Goal: Transaction & Acquisition: Purchase product/service

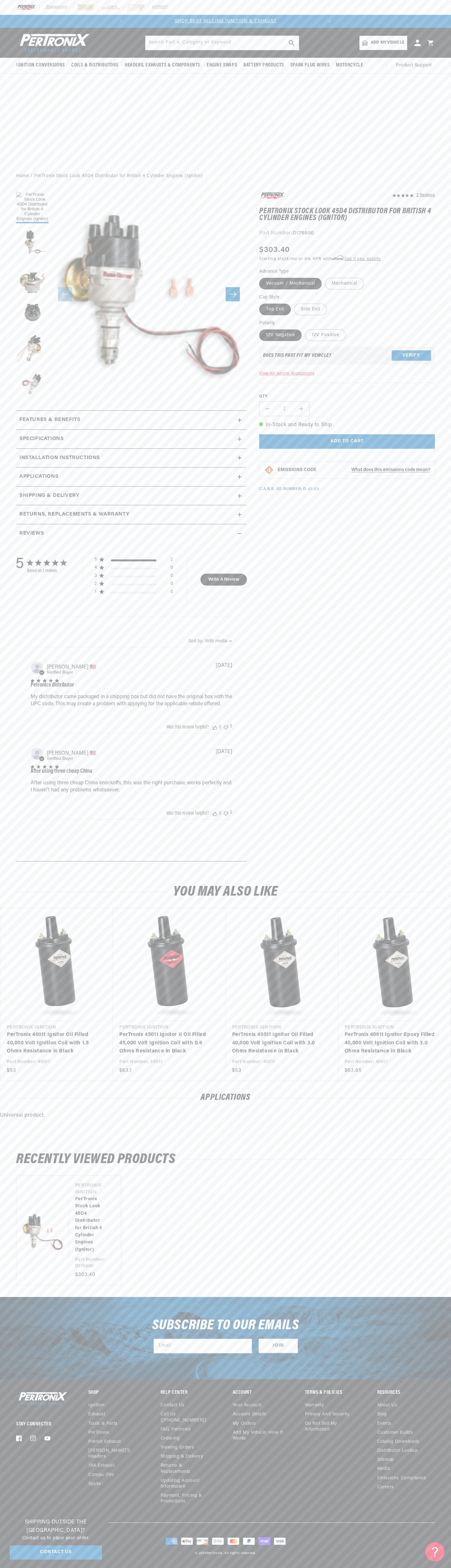
click at [5, 8] on div at bounding box center [226, 8] width 451 height 15
click at [446, 492] on section "2 Reviews" at bounding box center [226, 528] width 451 height 687
click at [401, 1568] on html "Skip to content Your cart Your cart is empty Get the right parts the first time…" at bounding box center [226, 784] width 451 height 1568
click at [24, 1513] on div "Stay Connected Facebook Instagram YouTube Shop Ignition Exhaust" at bounding box center [226, 1457] width 451 height 132
